Goal: Task Accomplishment & Management: Manage account settings

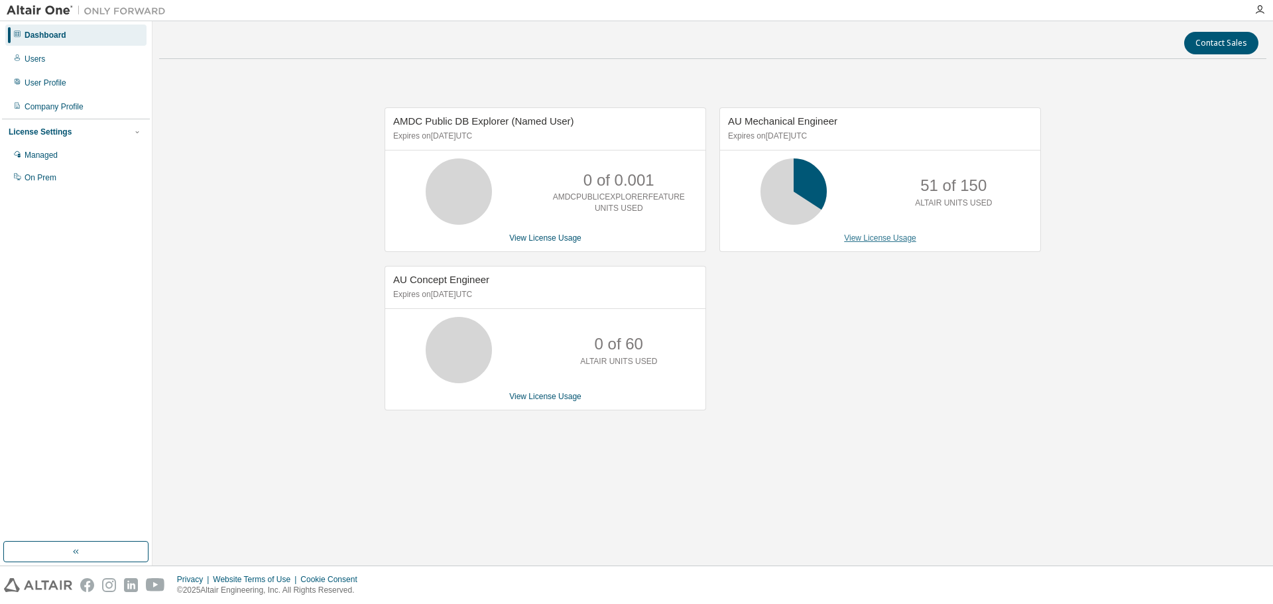
click at [878, 241] on link "View License Usage" at bounding box center [880, 237] width 72 height 9
